Goal: Contribute content

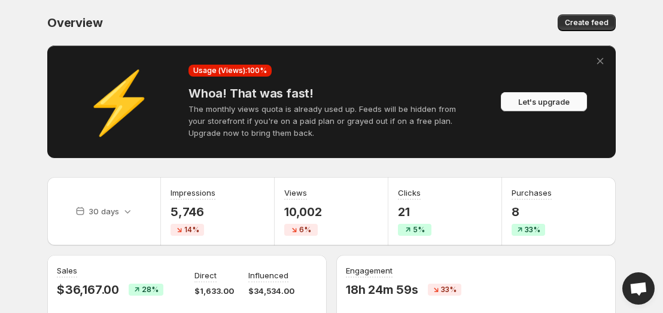
click at [532, 107] on span "Let's upgrade" at bounding box center [543, 102] width 51 height 12
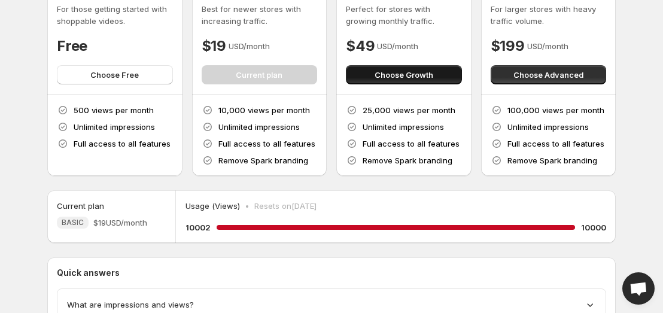
scroll to position [190, 0]
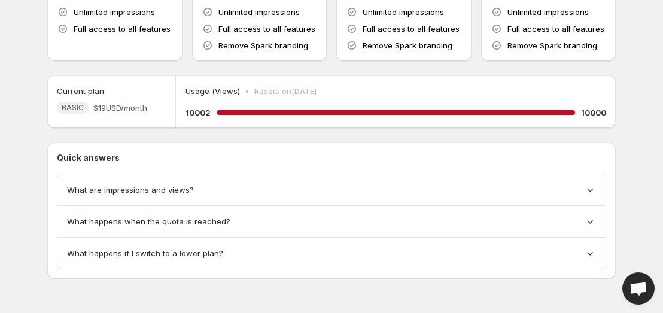
click at [357, 220] on div "What happens when the quota is reached?" at bounding box center [331, 222] width 529 height 12
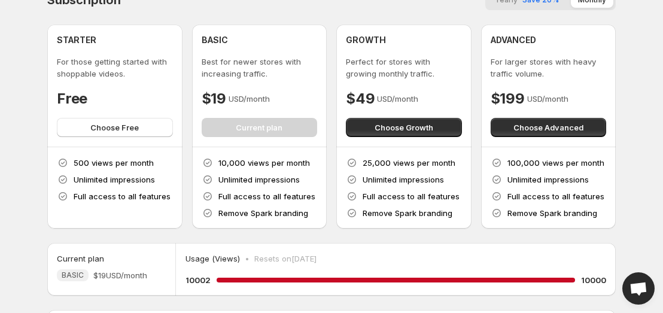
scroll to position [0, 0]
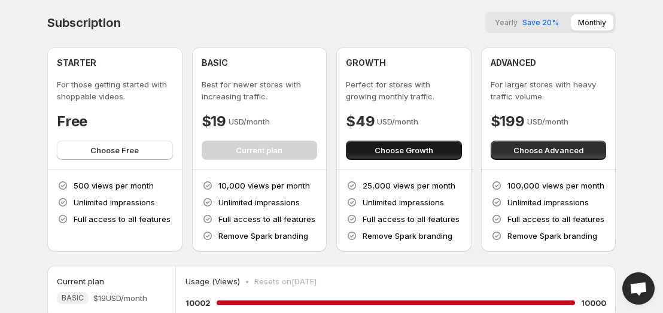
click at [402, 157] on button "Choose Growth" at bounding box center [404, 150] width 116 height 19
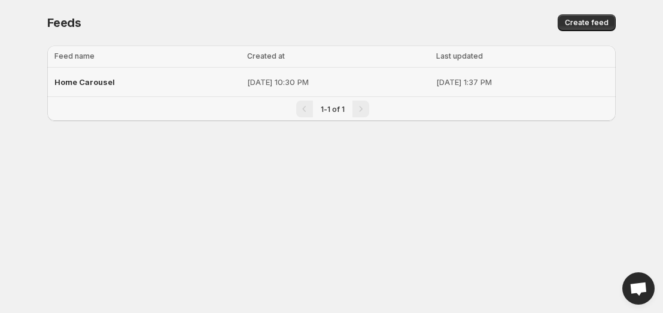
click at [96, 80] on span "Home Carousel" at bounding box center [84, 82] width 60 height 10
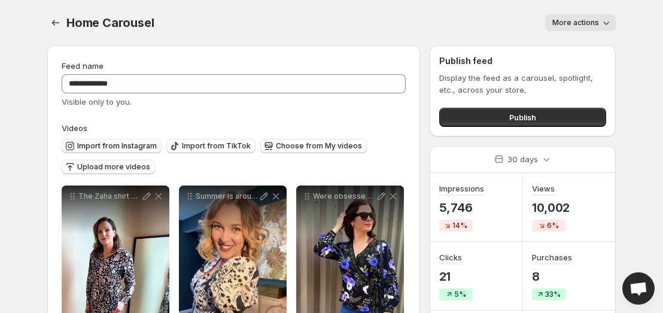
click at [124, 148] on span "Import from Instagram" at bounding box center [117, 146] width 80 height 10
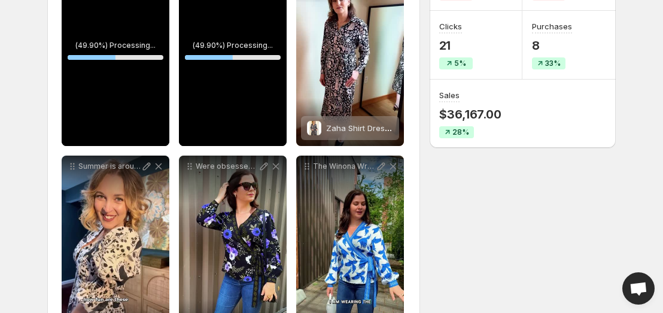
scroll to position [214, 0]
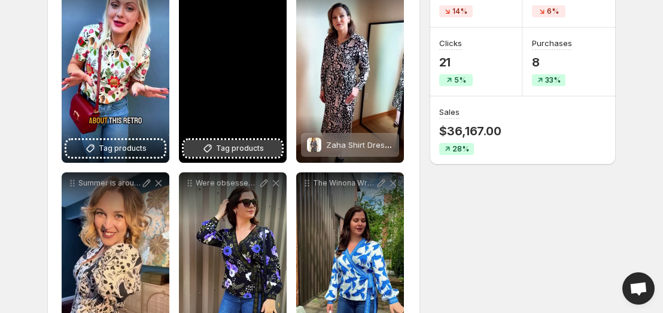
click at [250, 151] on span "Tag products" at bounding box center [240, 148] width 48 height 12
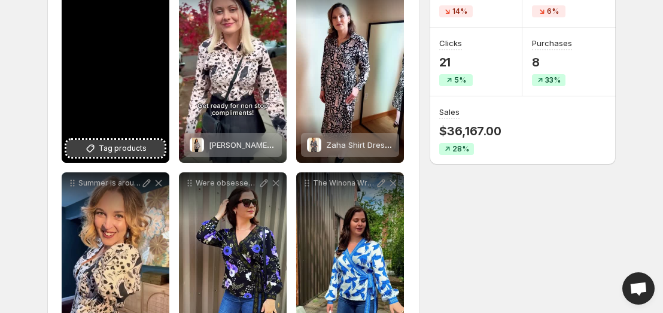
click at [130, 148] on span "Tag products" at bounding box center [123, 148] width 48 height 12
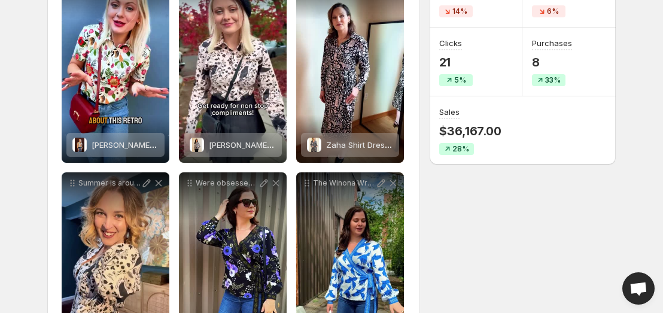
scroll to position [0, 0]
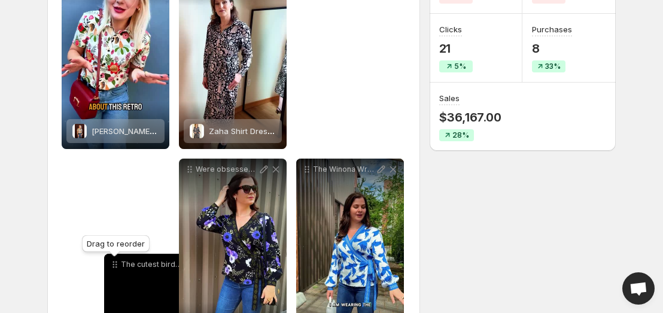
scroll to position [237, 0]
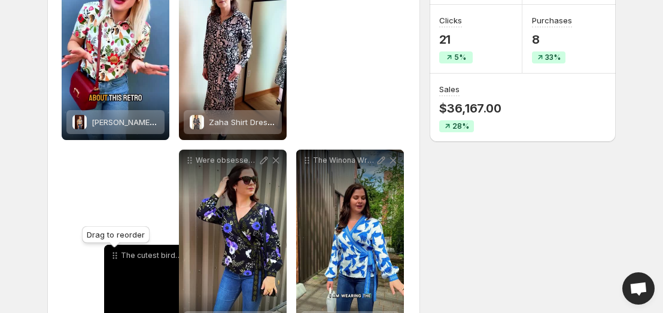
drag, startPoint x: 190, startPoint y: 81, endPoint x: 98, endPoint y: 217, distance: 164.6
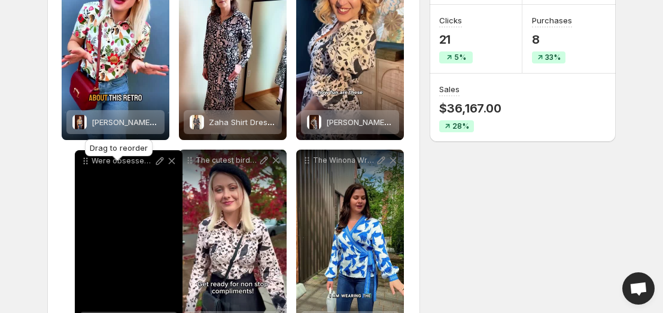
drag, startPoint x: 193, startPoint y: 162, endPoint x: 89, endPoint y: 162, distance: 104.2
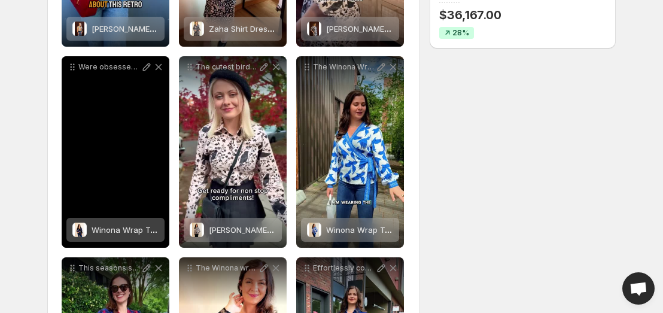
scroll to position [371, 0]
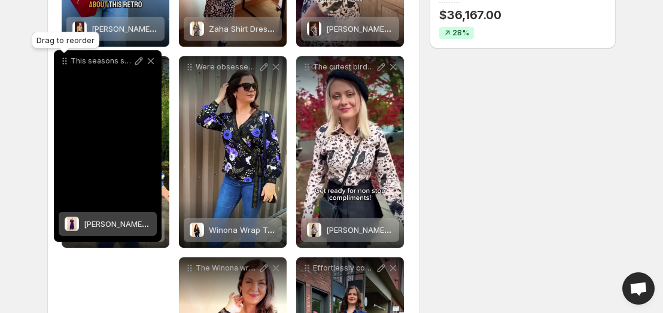
drag, startPoint x: 73, startPoint y: 234, endPoint x: 66, endPoint y: 50, distance: 184.5
click at [66, 55] on icon at bounding box center [65, 61] width 12 height 12
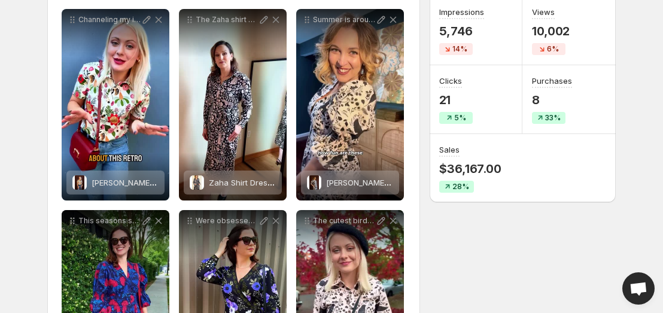
scroll to position [160, 0]
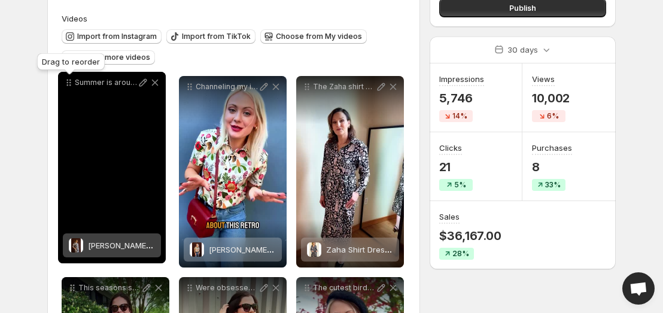
drag, startPoint x: 310, startPoint y: 39, endPoint x: 68, endPoint y: 43, distance: 241.3
click at [68, 77] on icon at bounding box center [69, 83] width 12 height 12
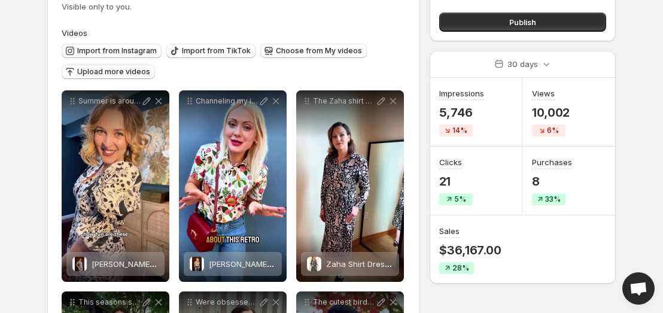
scroll to position [0, 0]
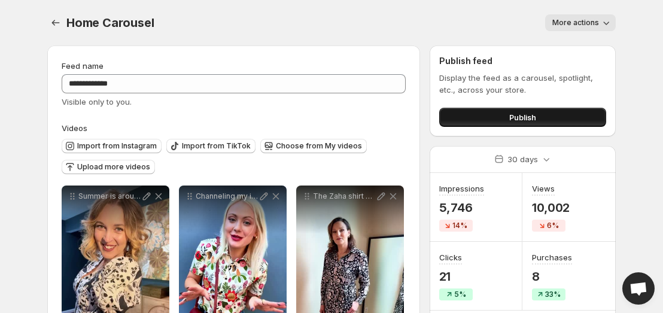
click at [545, 126] on button "Publish" at bounding box center [522, 117] width 167 height 19
